Goal: Complete application form

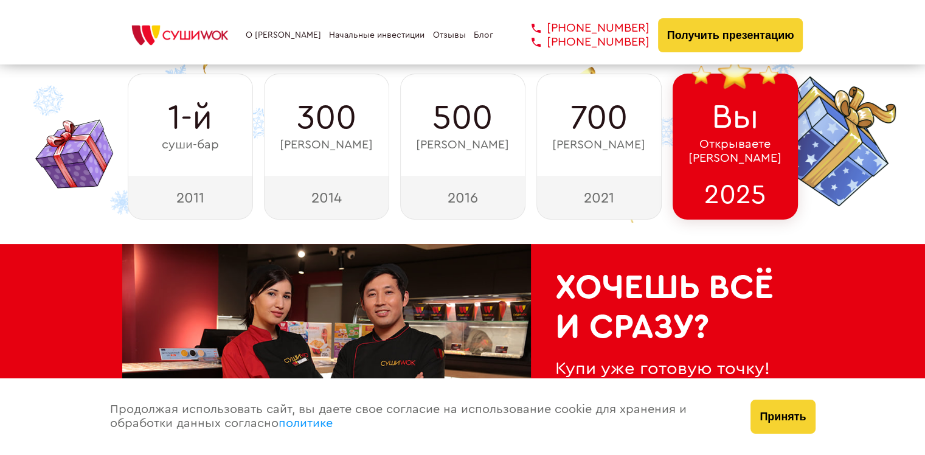
type input "WhatsApp"
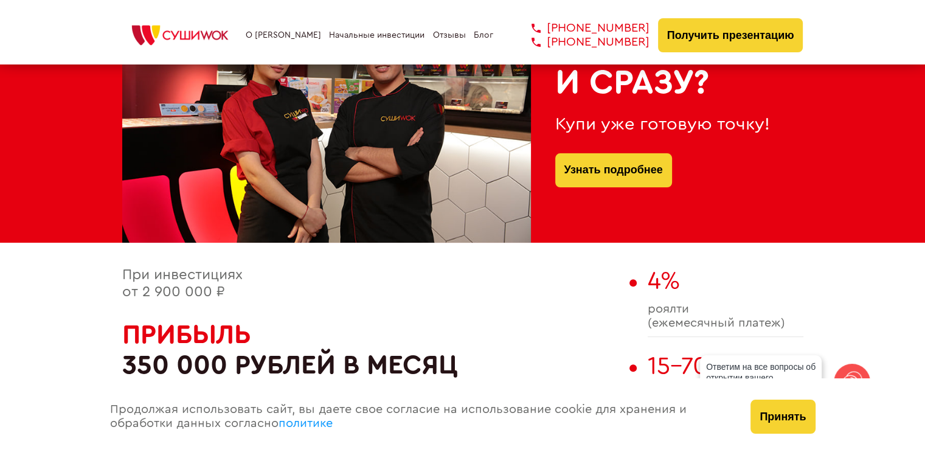
scroll to position [547, 0]
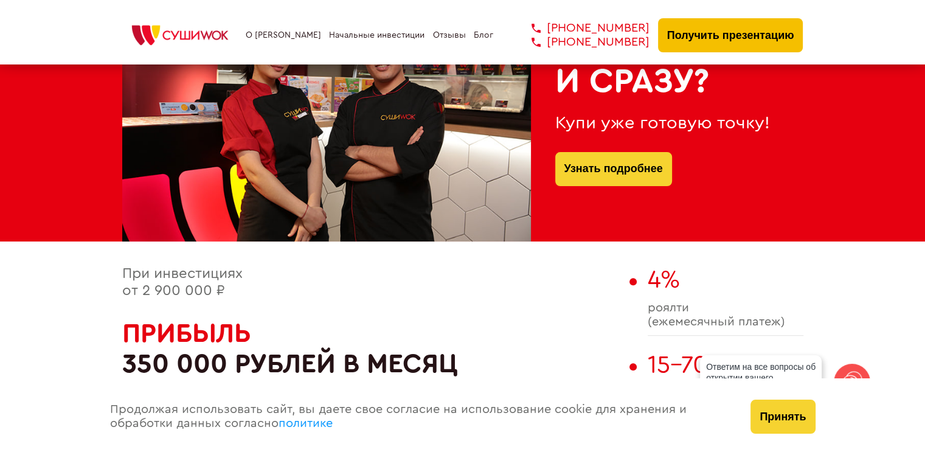
click at [727, 34] on button "Получить презентацию" at bounding box center [730, 35] width 145 height 34
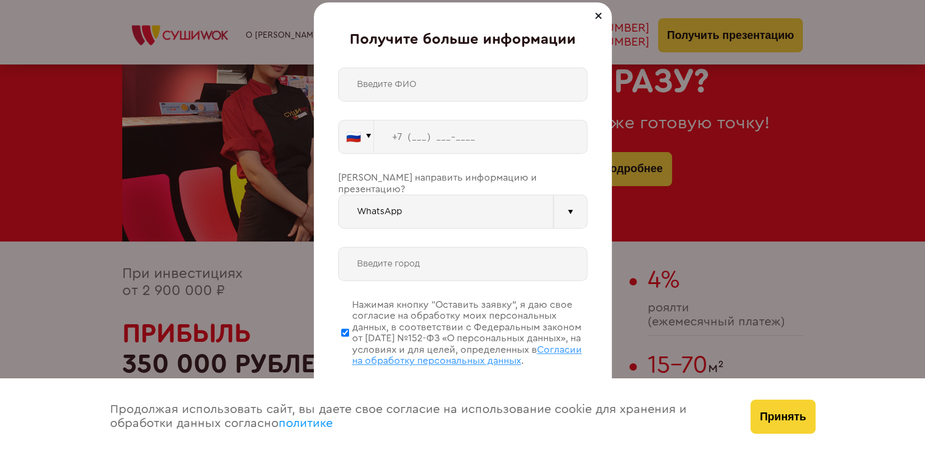
click at [432, 84] on input "text" at bounding box center [462, 84] width 249 height 34
click at [362, 144] on button "🇷🇺" at bounding box center [356, 137] width 36 height 34
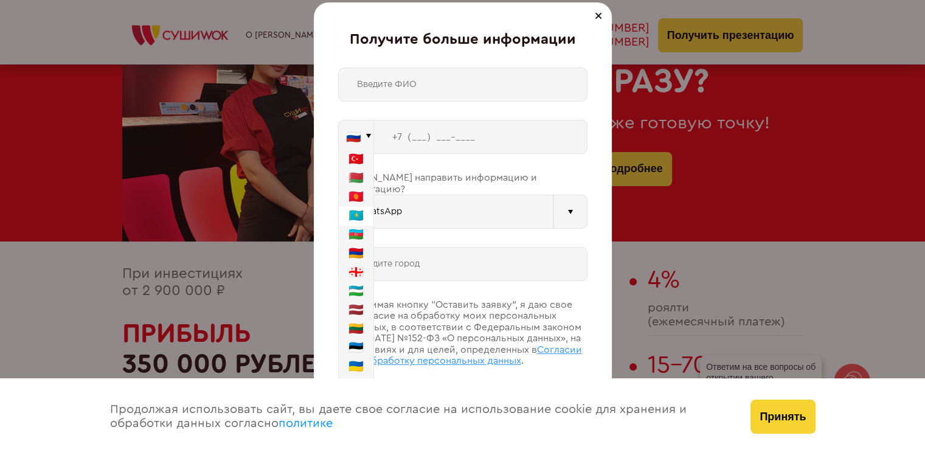
click at [354, 210] on button "🇰🇿" at bounding box center [356, 216] width 35 height 19
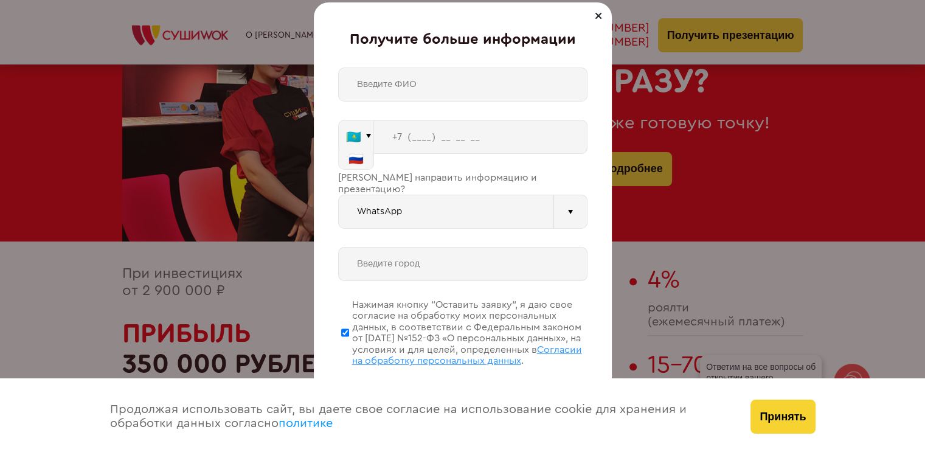
click at [411, 102] on div "🇷🇺 🇹🇷 🇧🇾 🇰🇬 🇰🇿 🇦🇿 🇦🇲 🇬🇪 🇰🇿 Vider" at bounding box center [462, 242] width 249 height 351
click at [412, 98] on input "text" at bounding box center [462, 84] width 249 height 34
click at [426, 139] on input "tel" at bounding box center [480, 137] width 213 height 34
type input "+7 (7059) 64 57 91"
click at [429, 134] on input "+7 (7059) 64 57 91" at bounding box center [480, 137] width 213 height 34
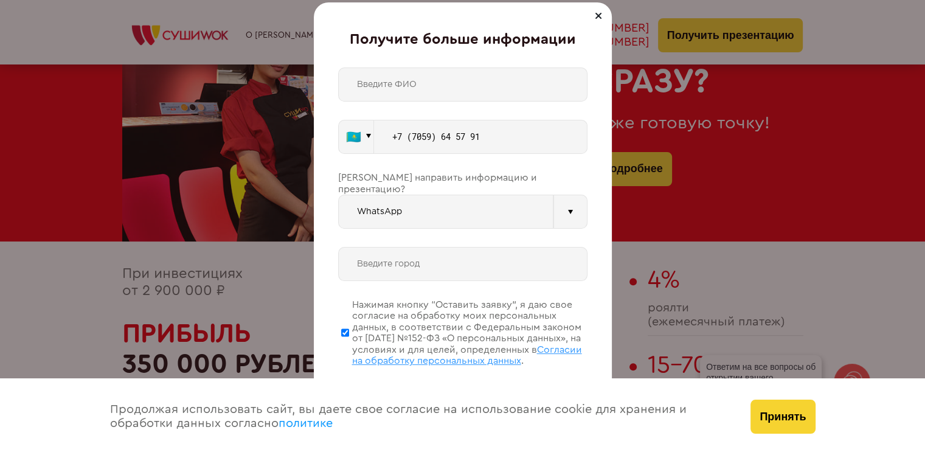
click at [429, 71] on input "text" at bounding box center [462, 84] width 249 height 34
type input "Ерасыл"
click at [398, 263] on input "text" at bounding box center [462, 264] width 249 height 34
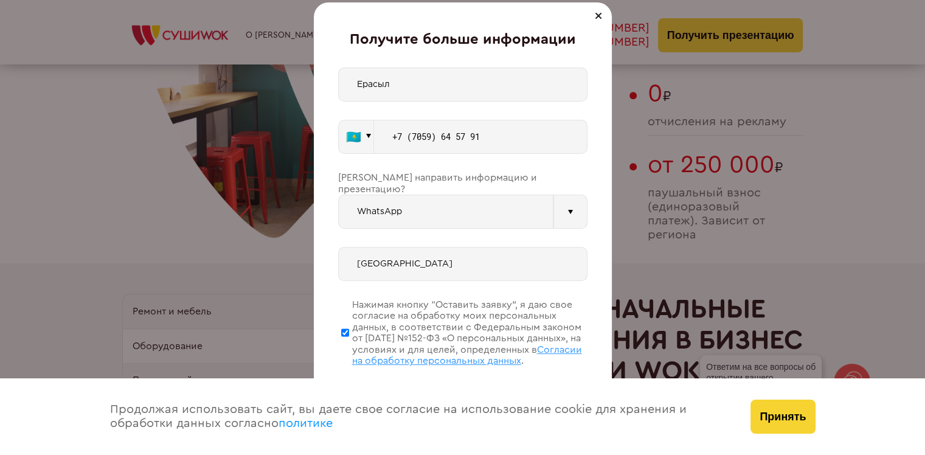
scroll to position [1034, 0]
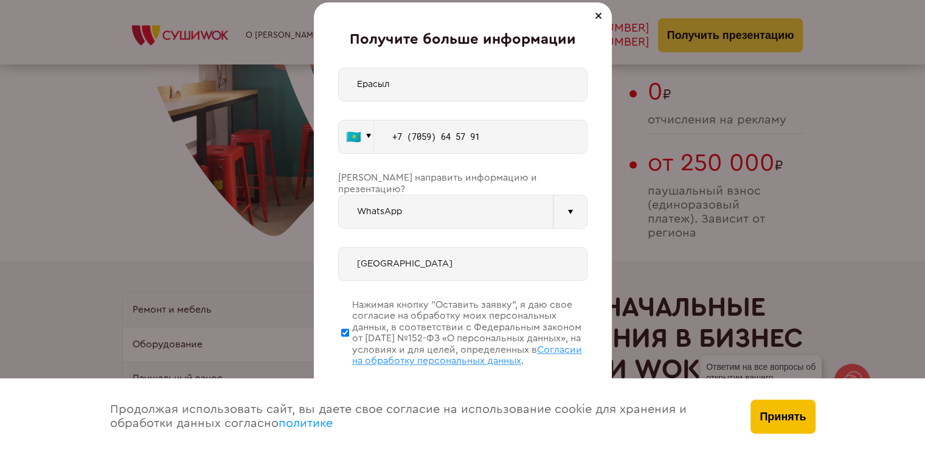
type input "[GEOGRAPHIC_DATA]"
click at [764, 402] on button "Принять" at bounding box center [782, 416] width 64 height 34
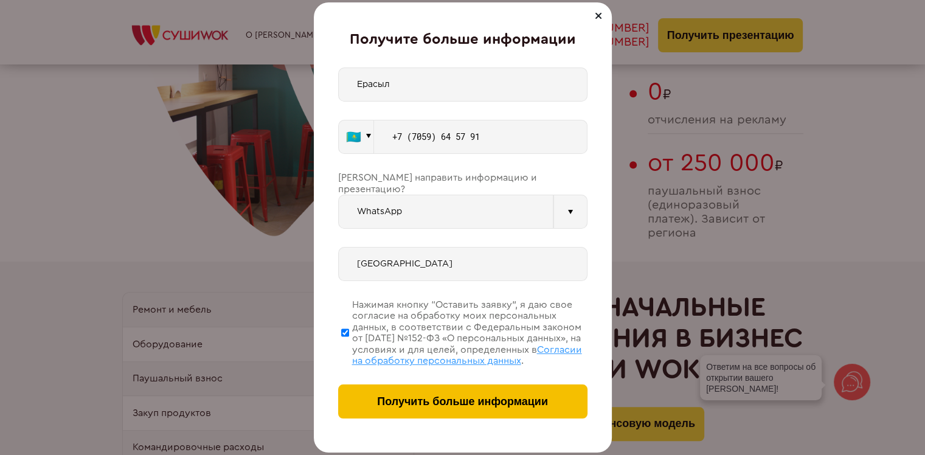
click at [502, 395] on span "Получить больше информации" at bounding box center [462, 401] width 171 height 13
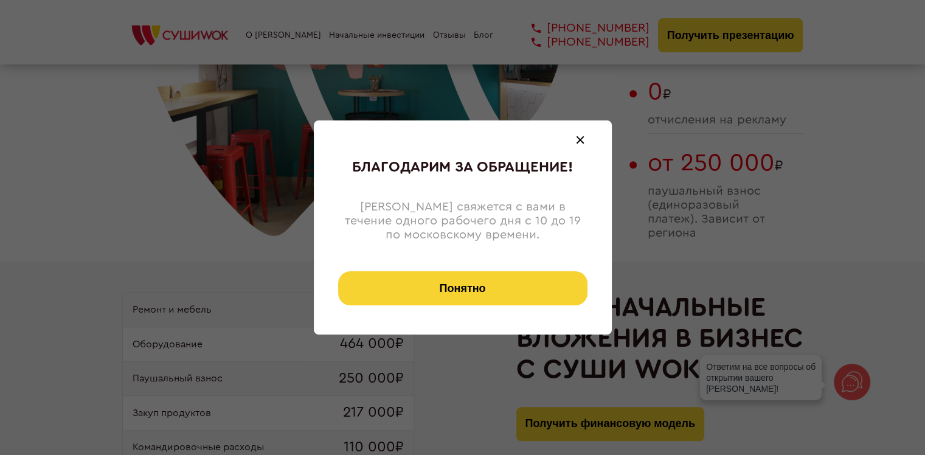
click at [468, 299] on button "Понятно" at bounding box center [462, 288] width 249 height 34
